Goal: Information Seeking & Learning: Learn about a topic

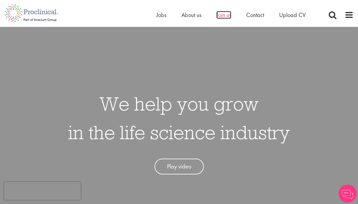
click at [223, 17] on span "Join us" at bounding box center [223, 15] width 15 height 8
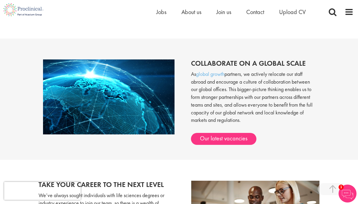
scroll to position [472, 0]
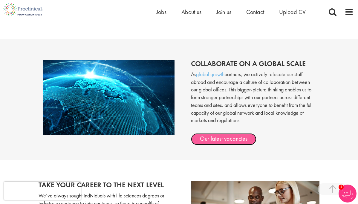
click at [224, 134] on link "Our latest vacancies" at bounding box center [223, 139] width 65 height 12
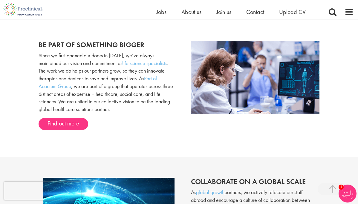
scroll to position [354, 0]
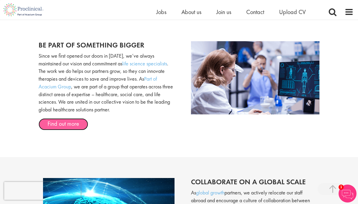
click at [62, 120] on link "Find out more" at bounding box center [64, 124] width 50 height 12
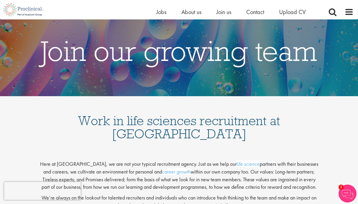
scroll to position [0, 0]
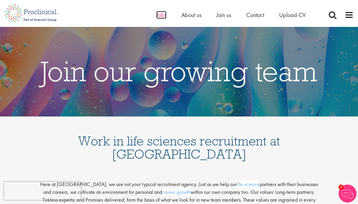
click at [161, 13] on span "Jobs" at bounding box center [161, 15] width 10 height 8
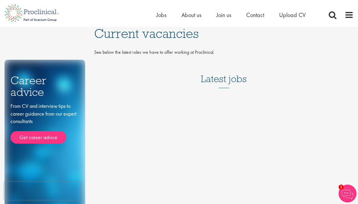
click at [224, 80] on h3 "Latest jobs" at bounding box center [224, 73] width 46 height 29
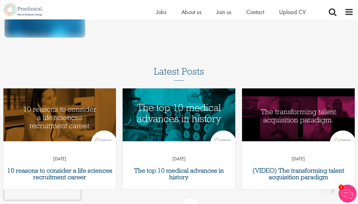
scroll to position [171, 0]
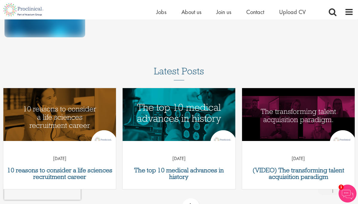
click at [348, 191] on img at bounding box center [347, 194] width 18 height 18
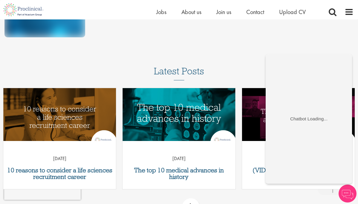
click at [240, 51] on div "Career advice" at bounding box center [179, 83] width 358 height 509
click at [346, 197] on img at bounding box center [347, 194] width 18 height 18
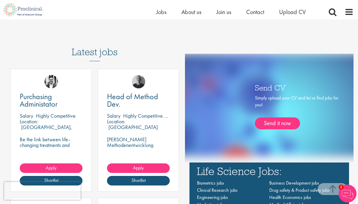
scroll to position [312, 0]
